Goal: Task Accomplishment & Management: Manage account settings

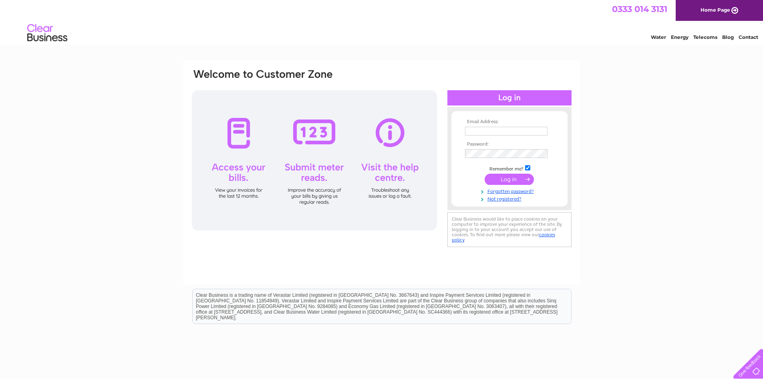
type input "graham.buchan@dingbro.com"
click at [497, 175] on input "submit" at bounding box center [509, 178] width 49 height 11
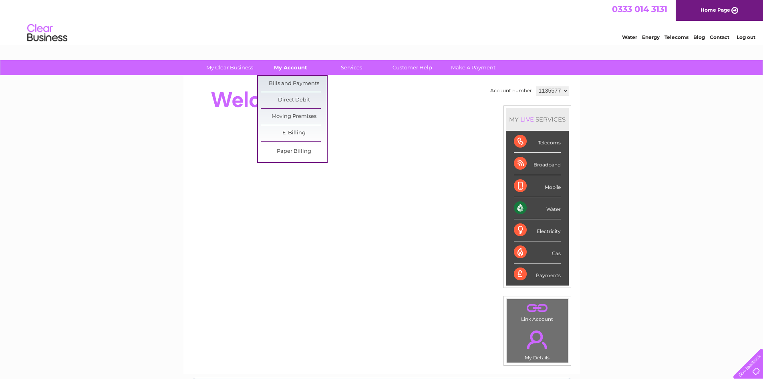
click at [293, 63] on link "My Account" at bounding box center [291, 67] width 66 height 15
click at [287, 81] on link "Bills and Payments" at bounding box center [294, 84] width 66 height 16
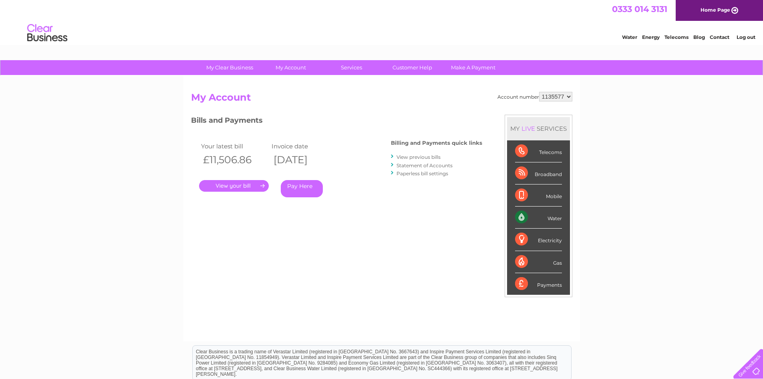
click at [429, 154] on link "View previous bills" at bounding box center [419, 157] width 44 height 6
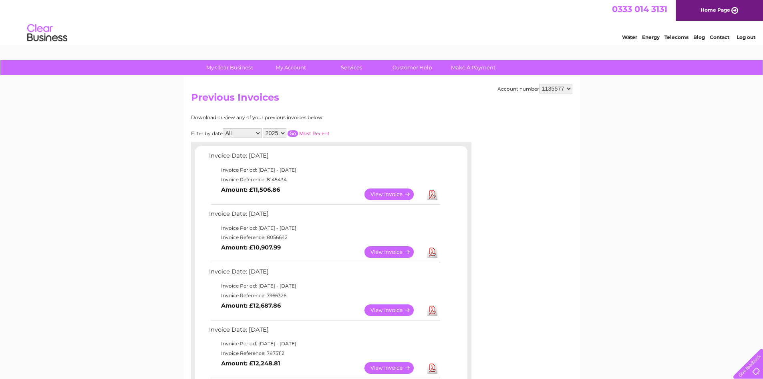
click at [379, 250] on link "View" at bounding box center [394, 252] width 59 height 12
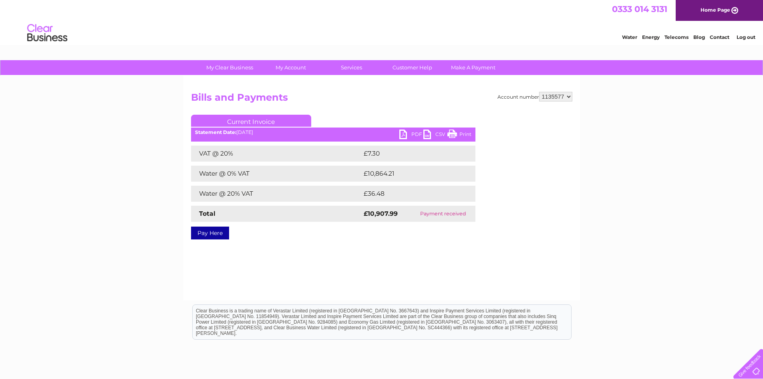
click at [454, 132] on link "Print" at bounding box center [460, 135] width 24 height 12
click at [405, 131] on link "PDF" at bounding box center [411, 135] width 24 height 12
